Goal: Task Accomplishment & Management: Complete application form

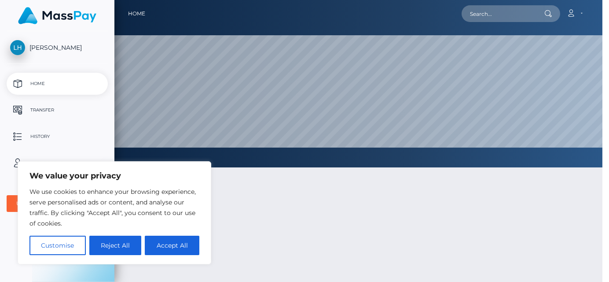
scroll to position [167, 494]
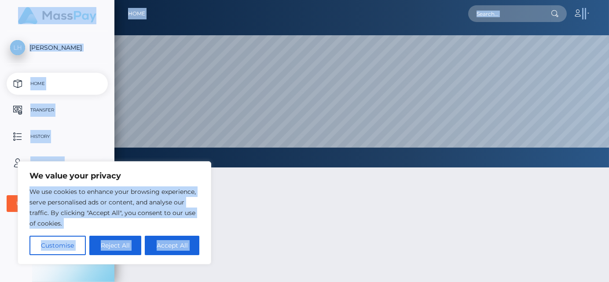
drag, startPoint x: 172, startPoint y: 186, endPoint x: 324, endPoint y: 205, distance: 152.7
click at [324, 205] on body "We value your privacy We use cookies to enhance your browsing experience, serve…" at bounding box center [304, 141] width 609 height 282
click at [218, 236] on div at bounding box center [361, 268] width 495 height 228
click at [21, 236] on div "We value your privacy We use cookies to enhance your browsing experience, serve…" at bounding box center [115, 212] width 194 height 103
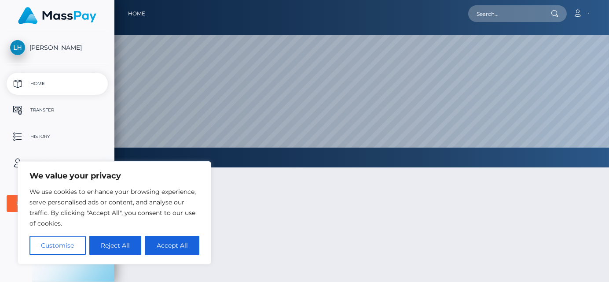
click at [11, 186] on ul "Home Transfer History User Profile MassPay Card - USD MassPay Card - EUR/GBP/JP…" at bounding box center [57, 142] width 114 height 139
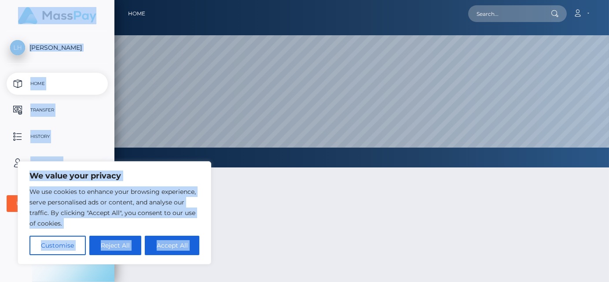
drag, startPoint x: 23, startPoint y: 179, endPoint x: 5, endPoint y: 175, distance: 18.8
click at [5, 175] on body "We value your privacy We use cookies to enhance your browsing experience, serve…" at bounding box center [304, 141] width 609 height 282
click at [6, 174] on ul "Home Transfer History User Profile MassPay Card - USD MassPay Card - EUR/GBP/JP…" at bounding box center [57, 142] width 114 height 139
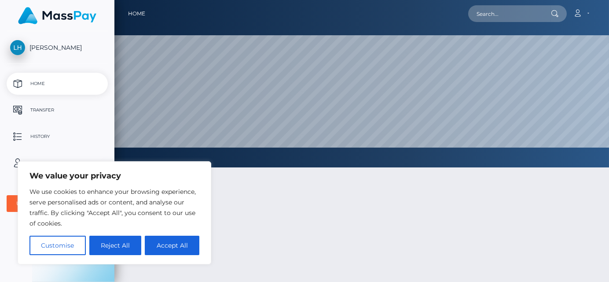
drag, startPoint x: 219, startPoint y: 190, endPoint x: 214, endPoint y: 187, distance: 5.5
click at [218, 189] on div at bounding box center [361, 268] width 495 height 228
click at [175, 247] on button "Accept All" at bounding box center [172, 245] width 55 height 19
checkbox input "true"
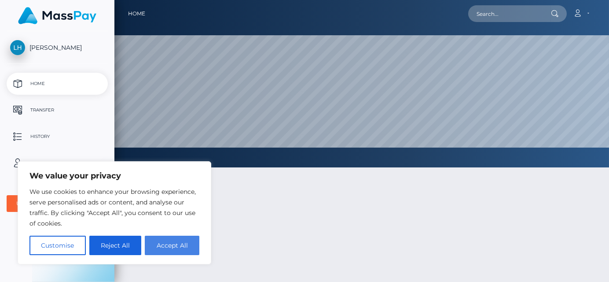
checkbox input "true"
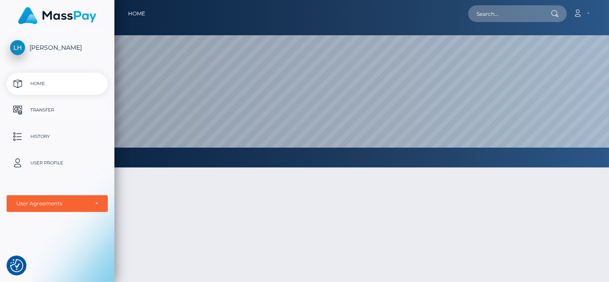
click at [36, 110] on p "Transfer" at bounding box center [57, 109] width 94 height 13
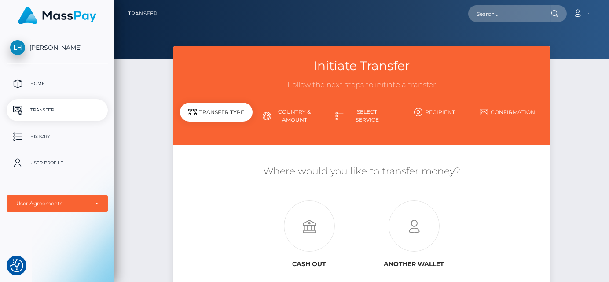
scroll to position [44, 0]
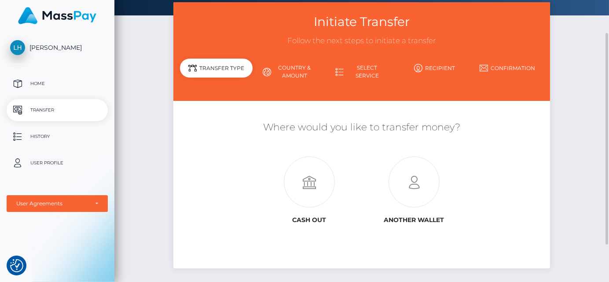
click at [242, 69] on div "Transfer Type" at bounding box center [216, 68] width 73 height 19
click at [373, 67] on link "Select Service" at bounding box center [361, 71] width 73 height 23
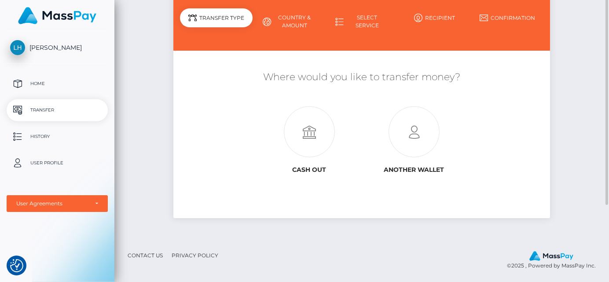
scroll to position [50, 0]
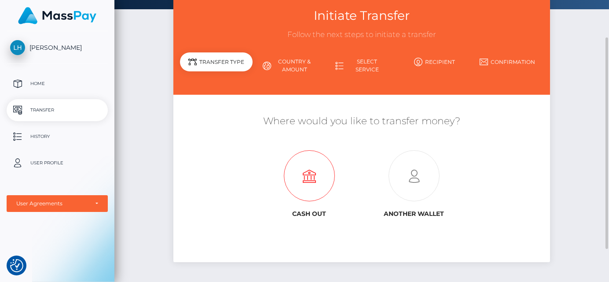
click at [310, 179] on icon at bounding box center [309, 176] width 105 height 51
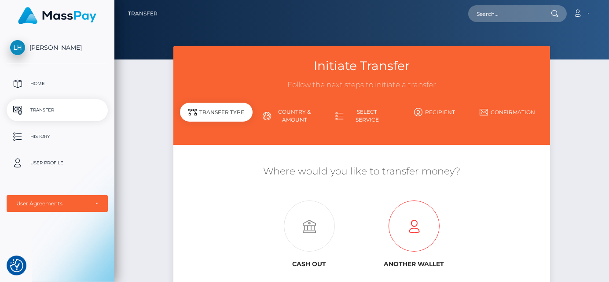
scroll to position [44, 0]
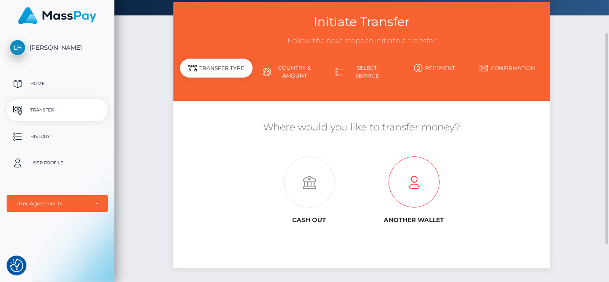
click at [416, 196] on icon at bounding box center [414, 182] width 105 height 51
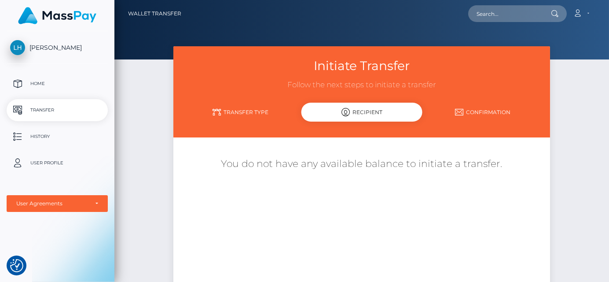
scroll to position [44, 0]
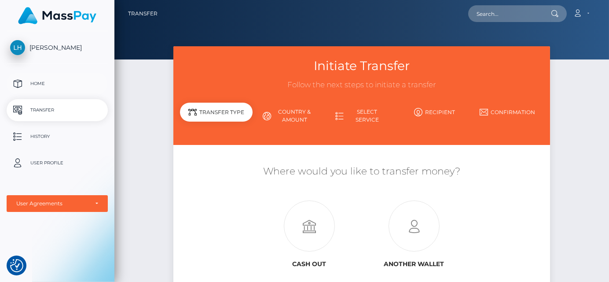
click at [85, 94] on link "Home" at bounding box center [57, 84] width 101 height 22
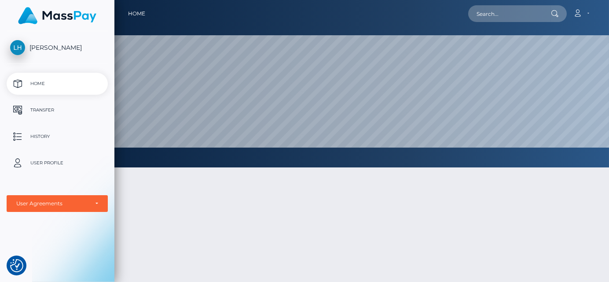
scroll to position [167, 494]
click at [47, 202] on div "User Agreements" at bounding box center [52, 203] width 72 height 7
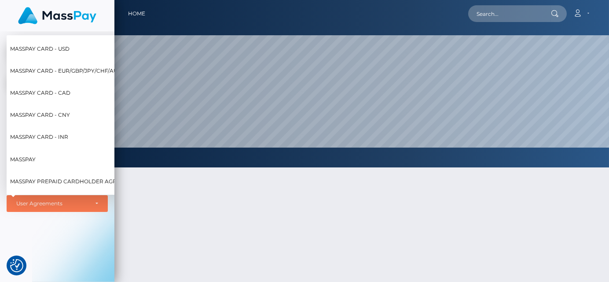
scroll to position [0, 0]
click at [54, 230] on div "Lexie Huff Home Transfer History User Profile MassPay Card - USD MassPay Card -…" at bounding box center [57, 155] width 114 height 249
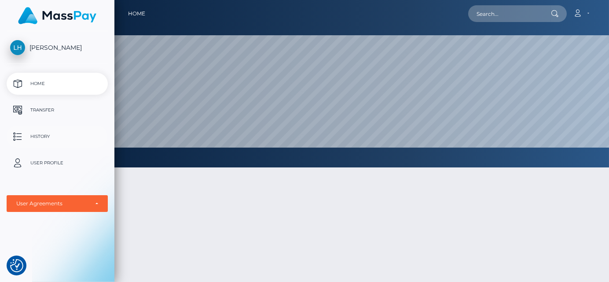
click at [40, 136] on p "History" at bounding box center [57, 136] width 94 height 13
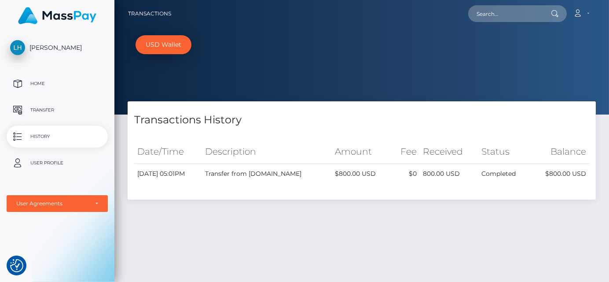
click at [51, 110] on p "Transfer" at bounding box center [57, 109] width 94 height 13
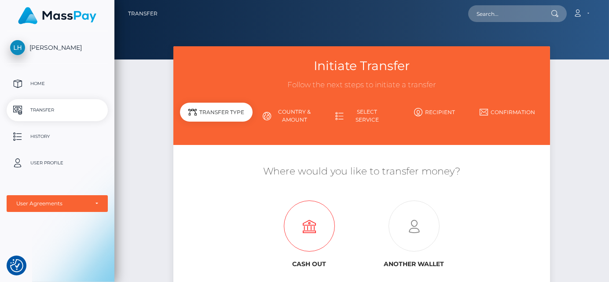
scroll to position [44, 0]
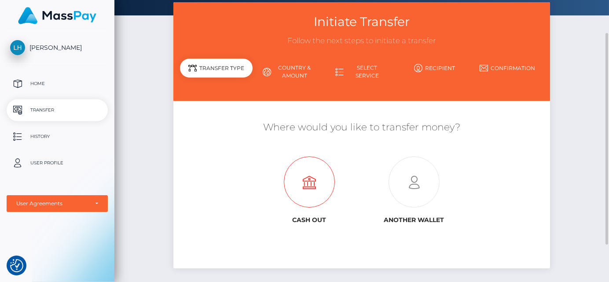
click at [312, 183] on icon at bounding box center [309, 182] width 105 height 51
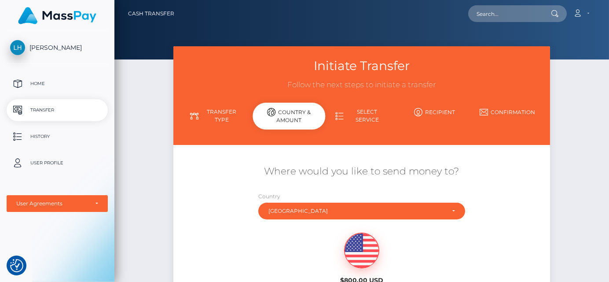
click at [486, 195] on div "Where would you like to send money to? Country Abkhazia Afghanistan Albania Alg…" at bounding box center [361, 239] width 377 height 159
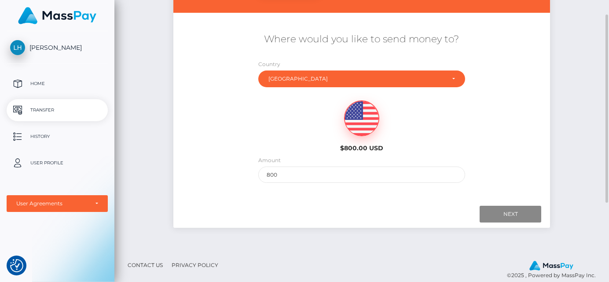
scroll to position [88, 0]
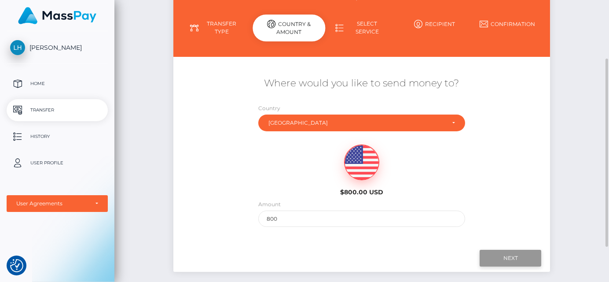
click at [510, 256] on input "Next" at bounding box center [511, 258] width 62 height 17
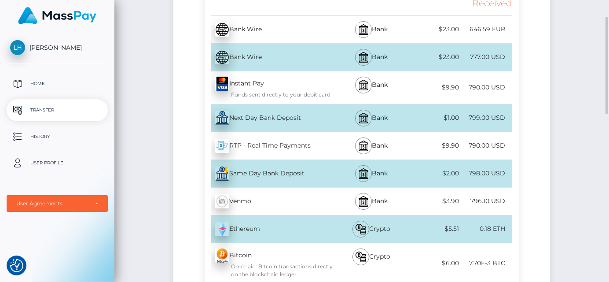
scroll to position [132, 0]
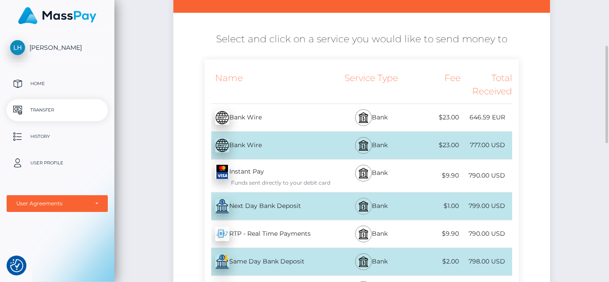
click at [361, 206] on img at bounding box center [363, 206] width 11 height 11
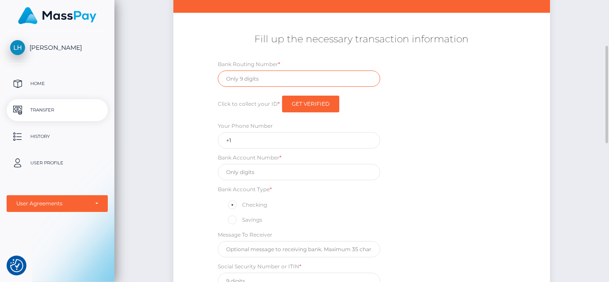
click at [283, 77] on input "text" at bounding box center [299, 78] width 162 height 16
type input "322271627"
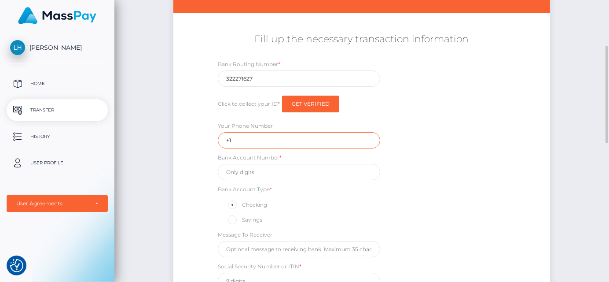
click at [263, 137] on input "+1" at bounding box center [299, 140] width 162 height 16
type input "+17074920802"
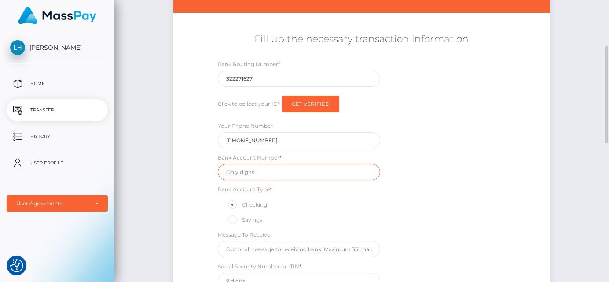
click at [259, 172] on input "text" at bounding box center [299, 172] width 162 height 16
paste input "377157257"
type input "377157257"
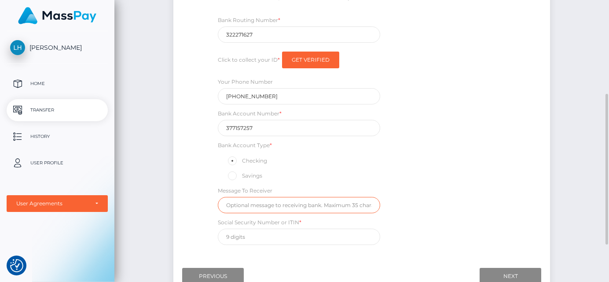
drag, startPoint x: 246, startPoint y: 206, endPoint x: 251, endPoint y: 204, distance: 5.0
click at [246, 205] on input "text" at bounding box center [299, 205] width 162 height 16
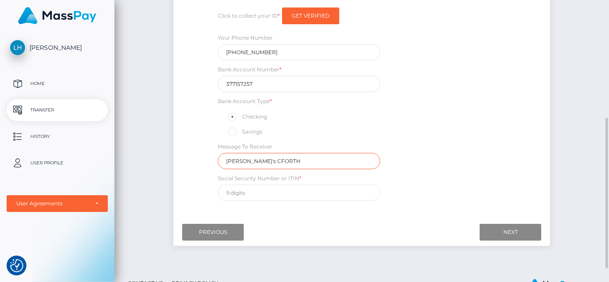
type input "Lexie's CFORTH"
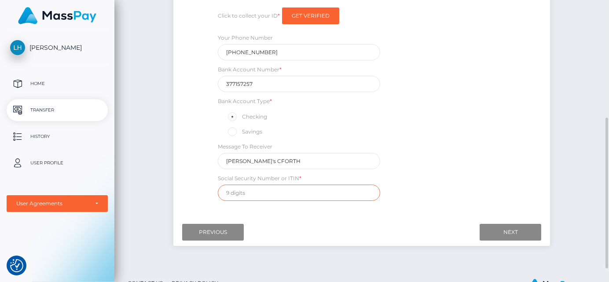
click at [243, 192] on input "text" at bounding box center [299, 192] width 162 height 16
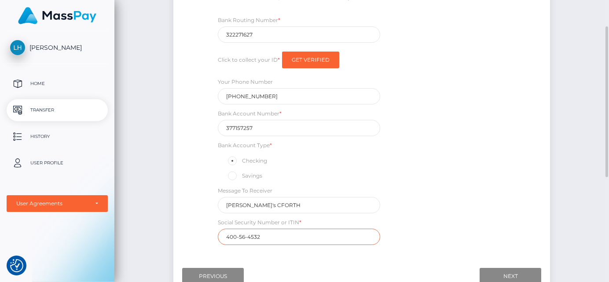
scroll to position [132, 0]
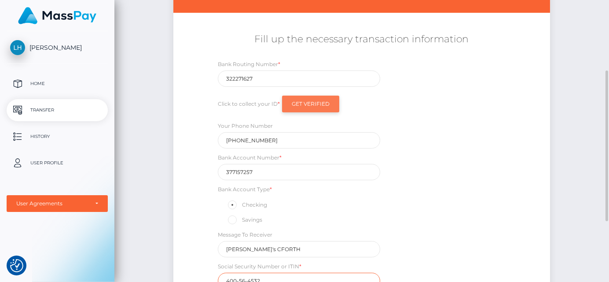
type input "400-56-4532"
click at [326, 108] on input "Get Verified" at bounding box center [310, 104] width 57 height 17
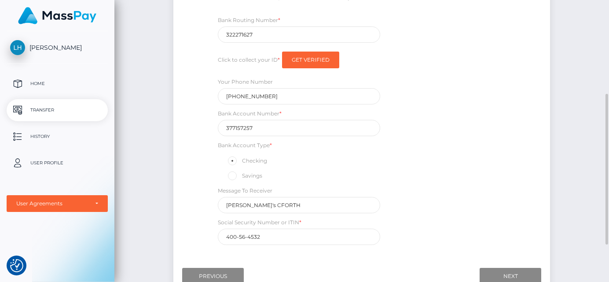
scroll to position [220, 0]
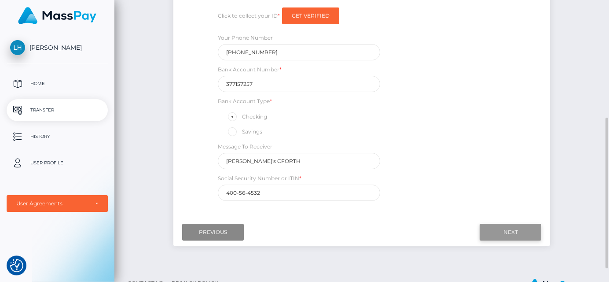
click at [513, 230] on input "Next" at bounding box center [511, 232] width 62 height 17
click at [507, 226] on input "Next" at bounding box center [511, 232] width 62 height 17
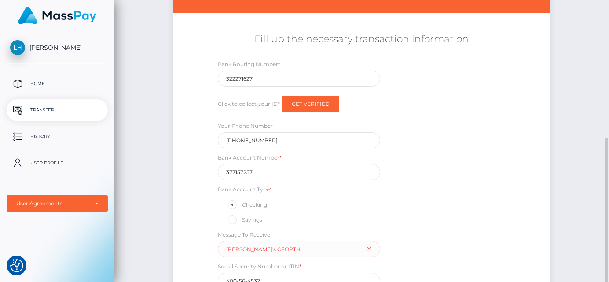
scroll to position [176, 0]
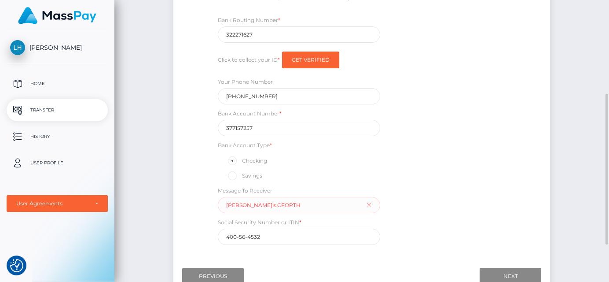
click at [404, 217] on div "Bank Routing Number * 322271627 Click to collect your ID * Get Verified Your Ph…" at bounding box center [362, 132] width 314 height 234
drag, startPoint x: 290, startPoint y: 204, endPoint x: 203, endPoint y: 209, distance: 87.3
click at [203, 209] on div "Fill up the necessary transaction information Bank Routing Number * 322271627 C…" at bounding box center [361, 116] width 377 height 265
type input "l"
type input "Lexie Cforth earnings"
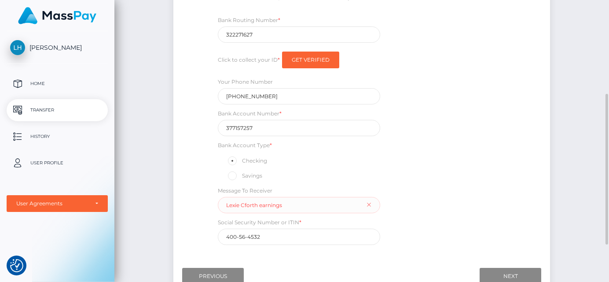
click at [421, 203] on div "Bank Routing Number * 322271627 Click to collect your ID * Get Verified Your Ph…" at bounding box center [362, 132] width 314 height 234
click at [369, 203] on div "Message To Receiver Lexie Cforth earnings" at bounding box center [299, 199] width 162 height 27
click at [369, 202] on div "Message To Receiver Lexie Cforth earnings" at bounding box center [299, 199] width 162 height 27
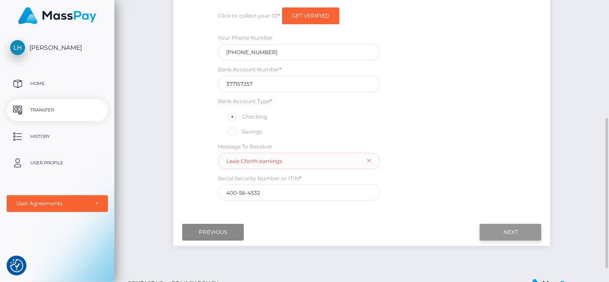
click at [513, 232] on input "Next" at bounding box center [511, 232] width 62 height 17
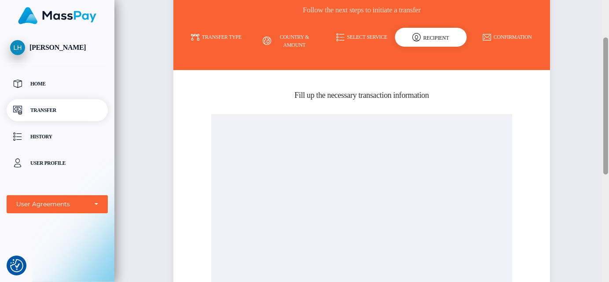
scroll to position [77, 0]
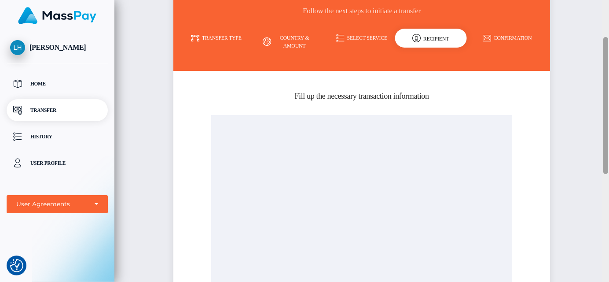
drag, startPoint x: 606, startPoint y: 178, endPoint x: 610, endPoint y: 107, distance: 71.5
click at [609, 107] on html "We value your privacy We use cookies to enhance your browsing experience, serve…" at bounding box center [304, 141] width 609 height 282
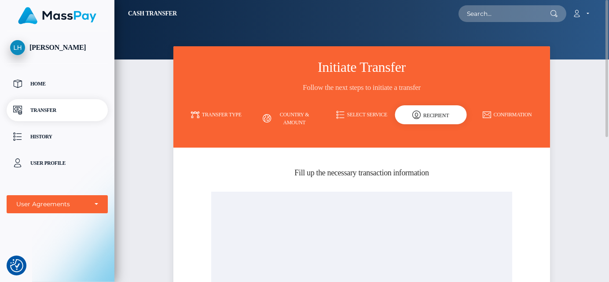
scroll to position [44, 0]
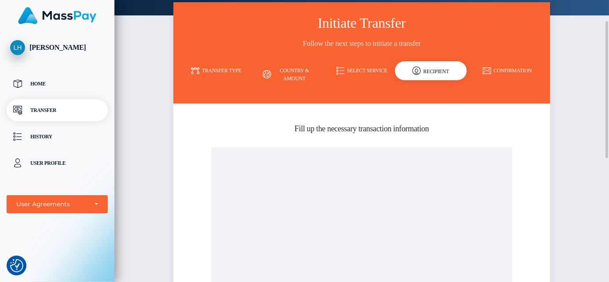
click at [433, 71] on div "Recipient" at bounding box center [431, 70] width 72 height 19
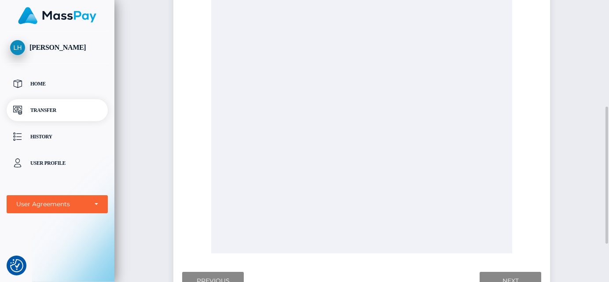
scroll to position [300, 0]
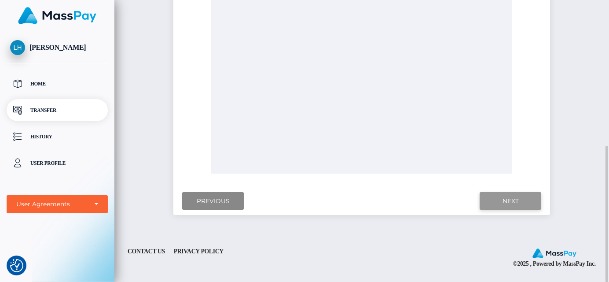
click at [503, 199] on input "Next" at bounding box center [511, 201] width 62 height 18
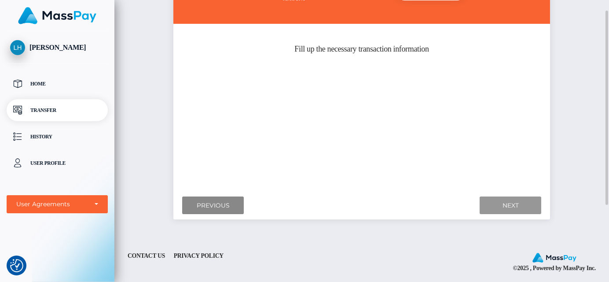
scroll to position [80, 0]
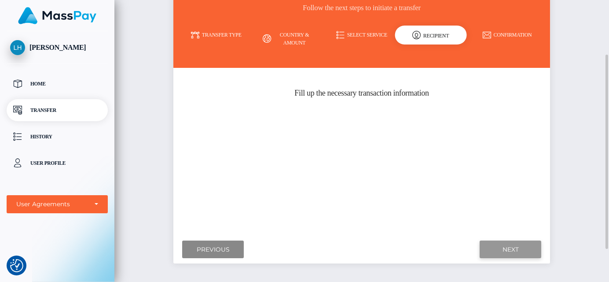
click at [508, 247] on input "Next" at bounding box center [511, 249] width 62 height 18
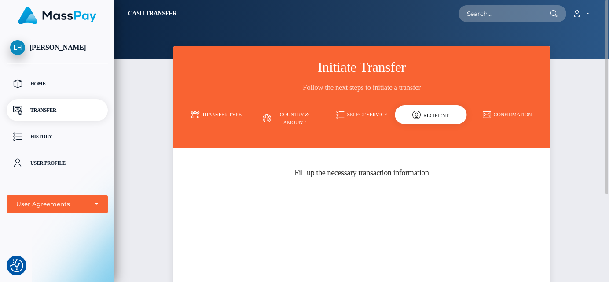
scroll to position [127, 0]
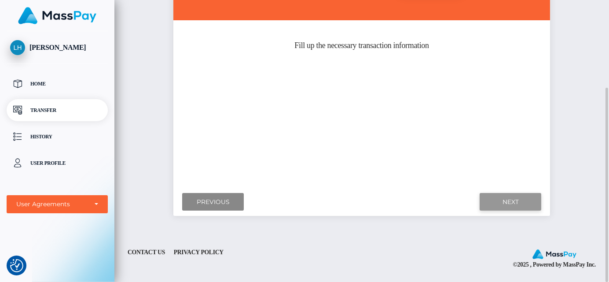
click at [509, 199] on input "Next" at bounding box center [511, 202] width 62 height 18
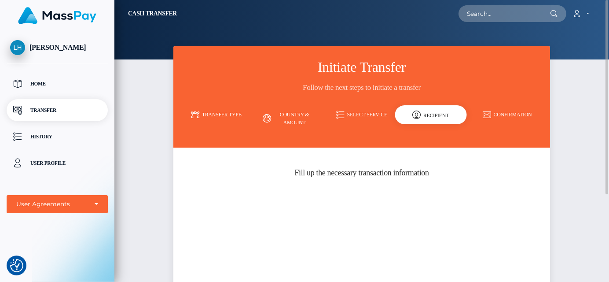
click at [499, 114] on link "Confirmation" at bounding box center [507, 114] width 73 height 15
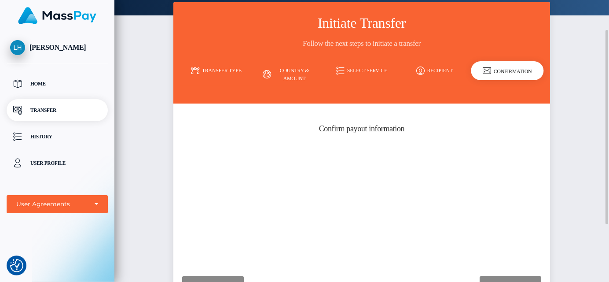
scroll to position [88, 0]
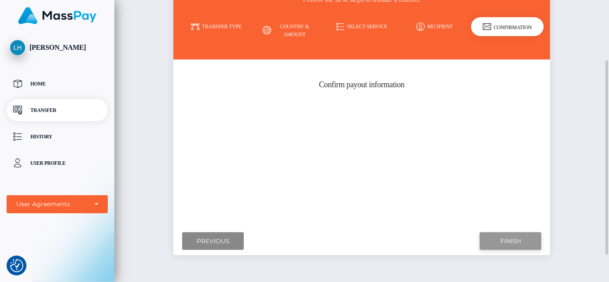
click at [505, 239] on input "Finish" at bounding box center [511, 241] width 62 height 18
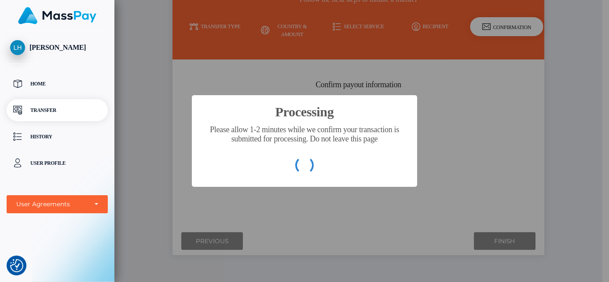
click at [491, 33] on div "Processing × Please allow 1-2 minutes while we confirm your transaction is subm…" at bounding box center [304, 141] width 609 height 282
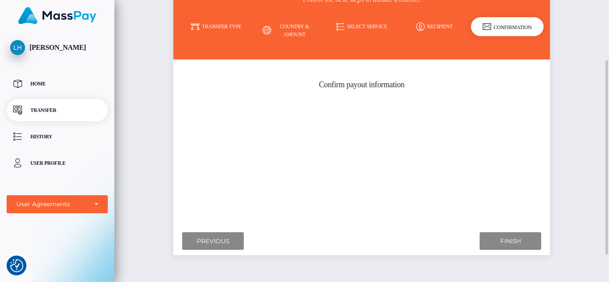
click at [508, 26] on div "Confirmation" at bounding box center [507, 26] width 73 height 19
drag, startPoint x: 508, startPoint y: 26, endPoint x: 502, endPoint y: 27, distance: 5.8
click at [502, 27] on div "Confirmation" at bounding box center [507, 26] width 73 height 19
click at [510, 240] on input "Finish" at bounding box center [511, 241] width 62 height 18
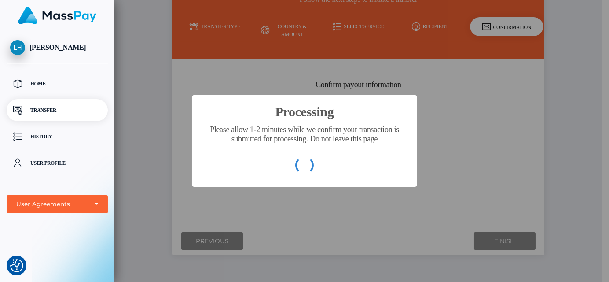
click at [492, 243] on div "Processing × Please allow 1-2 minutes while we confirm your transaction is subm…" at bounding box center [304, 141] width 609 height 282
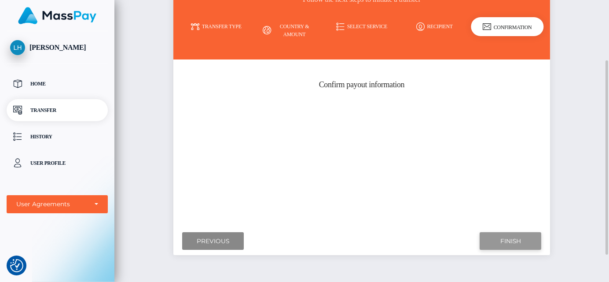
click at [504, 243] on input "Finish" at bounding box center [511, 241] width 62 height 18
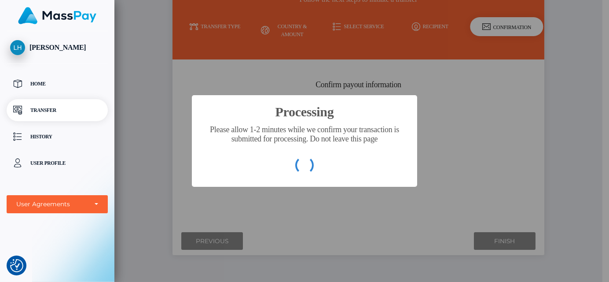
click at [435, 27] on div "Processing × Please allow 1-2 minutes while we confirm your transaction is subm…" at bounding box center [304, 141] width 609 height 282
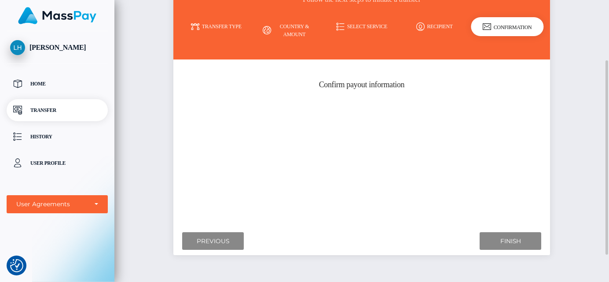
click at [439, 26] on link "Recipient" at bounding box center [434, 26] width 73 height 15
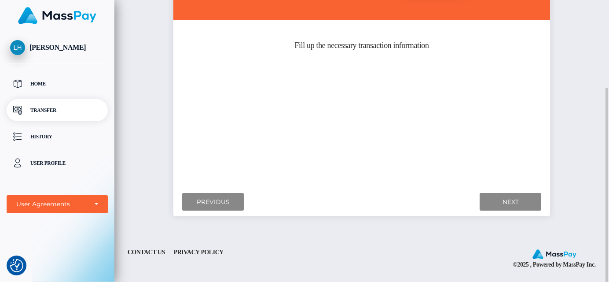
scroll to position [83, 0]
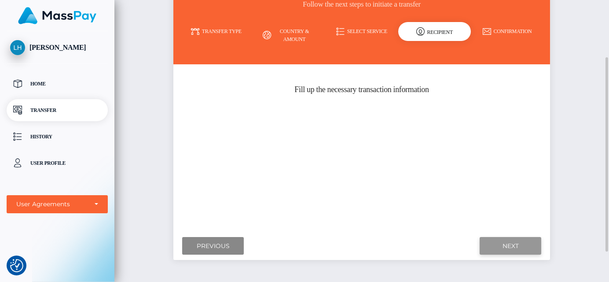
click at [517, 242] on input "Next" at bounding box center [511, 246] width 62 height 18
click at [514, 30] on link "Confirmation" at bounding box center [507, 31] width 73 height 15
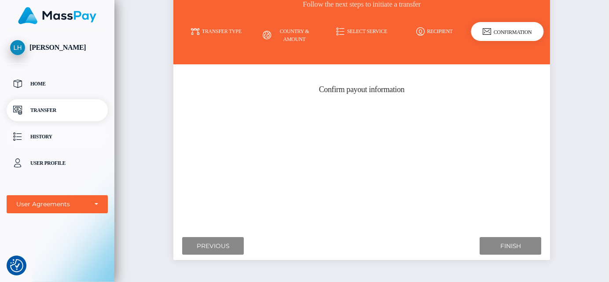
click at [40, 139] on p "History" at bounding box center [57, 136] width 94 height 13
